Goal: Obtain resource: Download file/media

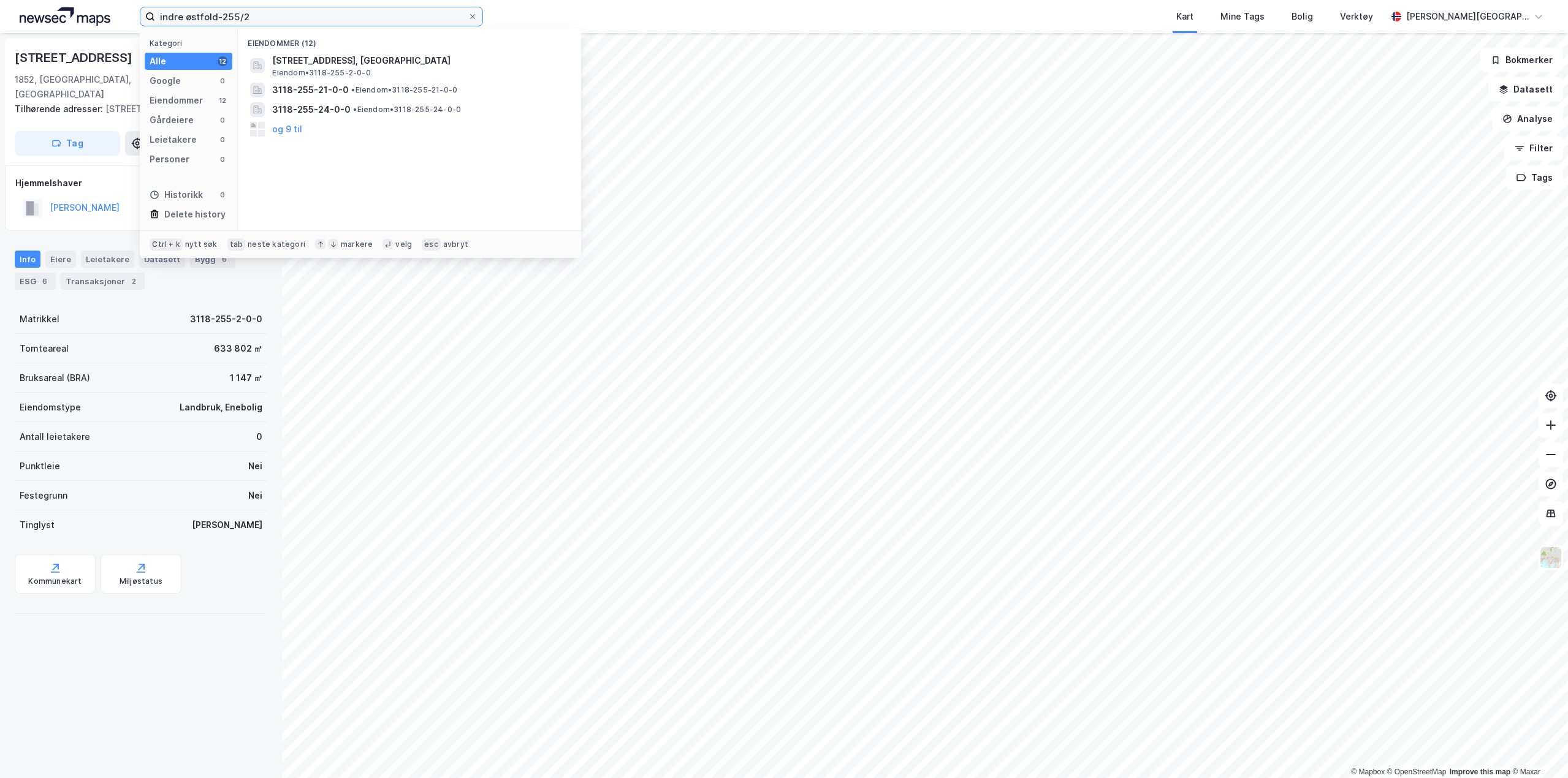
drag, startPoint x: 282, startPoint y: 13, endPoint x: -1, endPoint y: 24, distance: 283.2
click at [0, 24] on html "indre østfold-255/2 Kategori Alle 12 Google 0 Eiendommer 12 Gårdeiere 0 Leietak…" at bounding box center [784, 389] width 1568 height 778
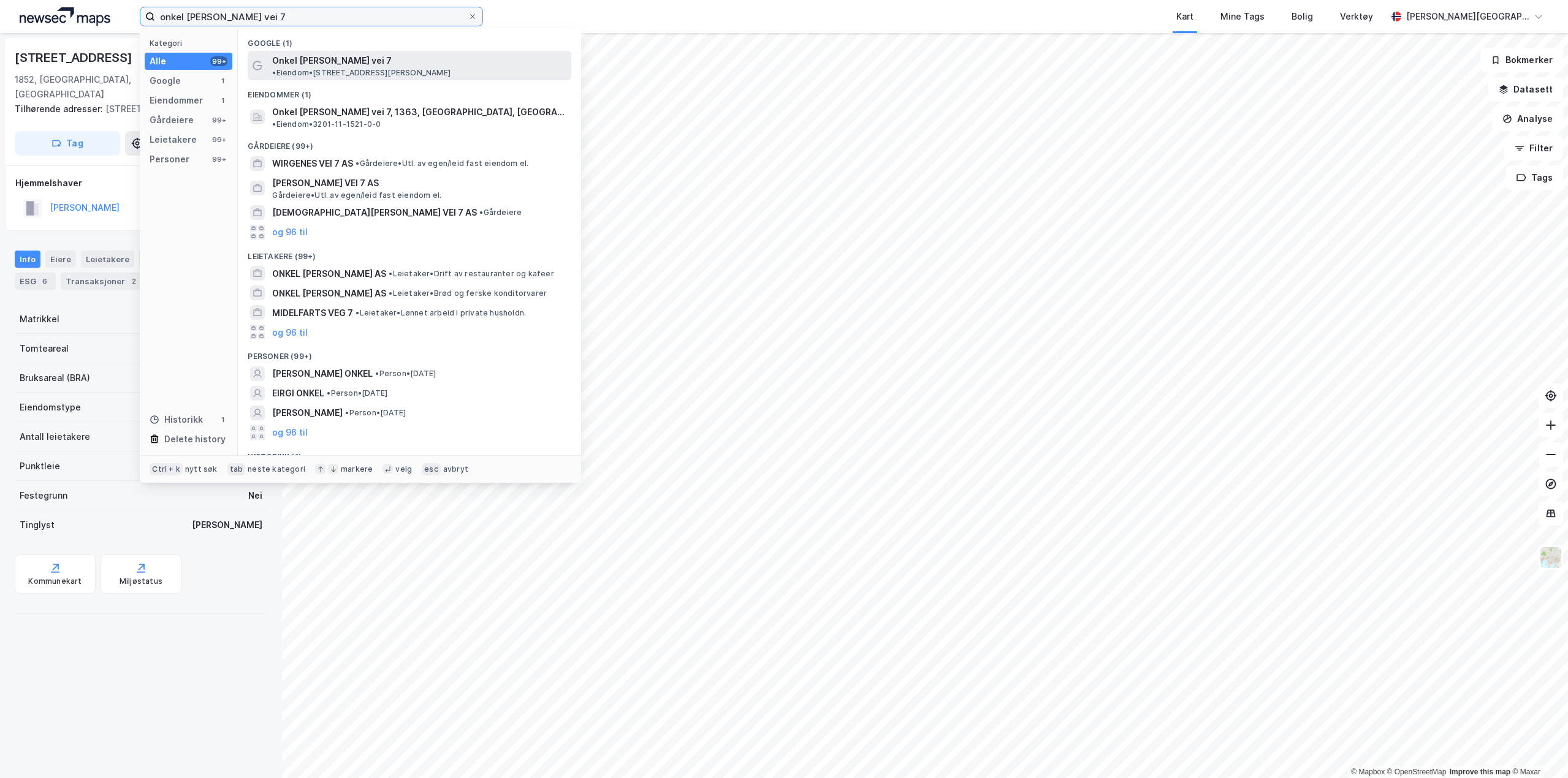
type input "onkel [PERSON_NAME] vei 7"
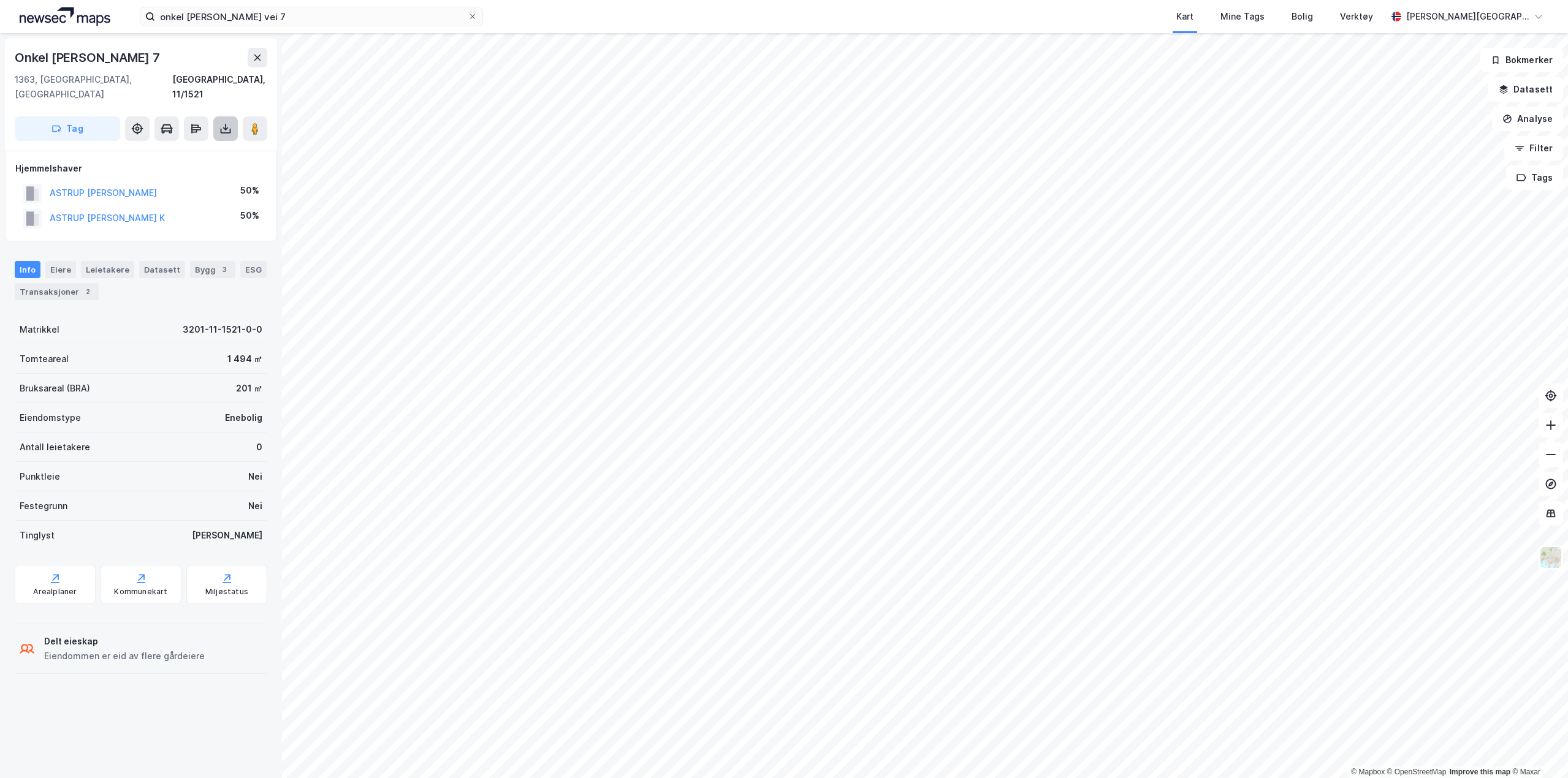
click at [227, 129] on icon at bounding box center [226, 131] width 11 height 5
click at [213, 143] on div "Last ned grunnbok" at bounding box center [172, 153] width 131 height 20
